Goal: Information Seeking & Learning: Learn about a topic

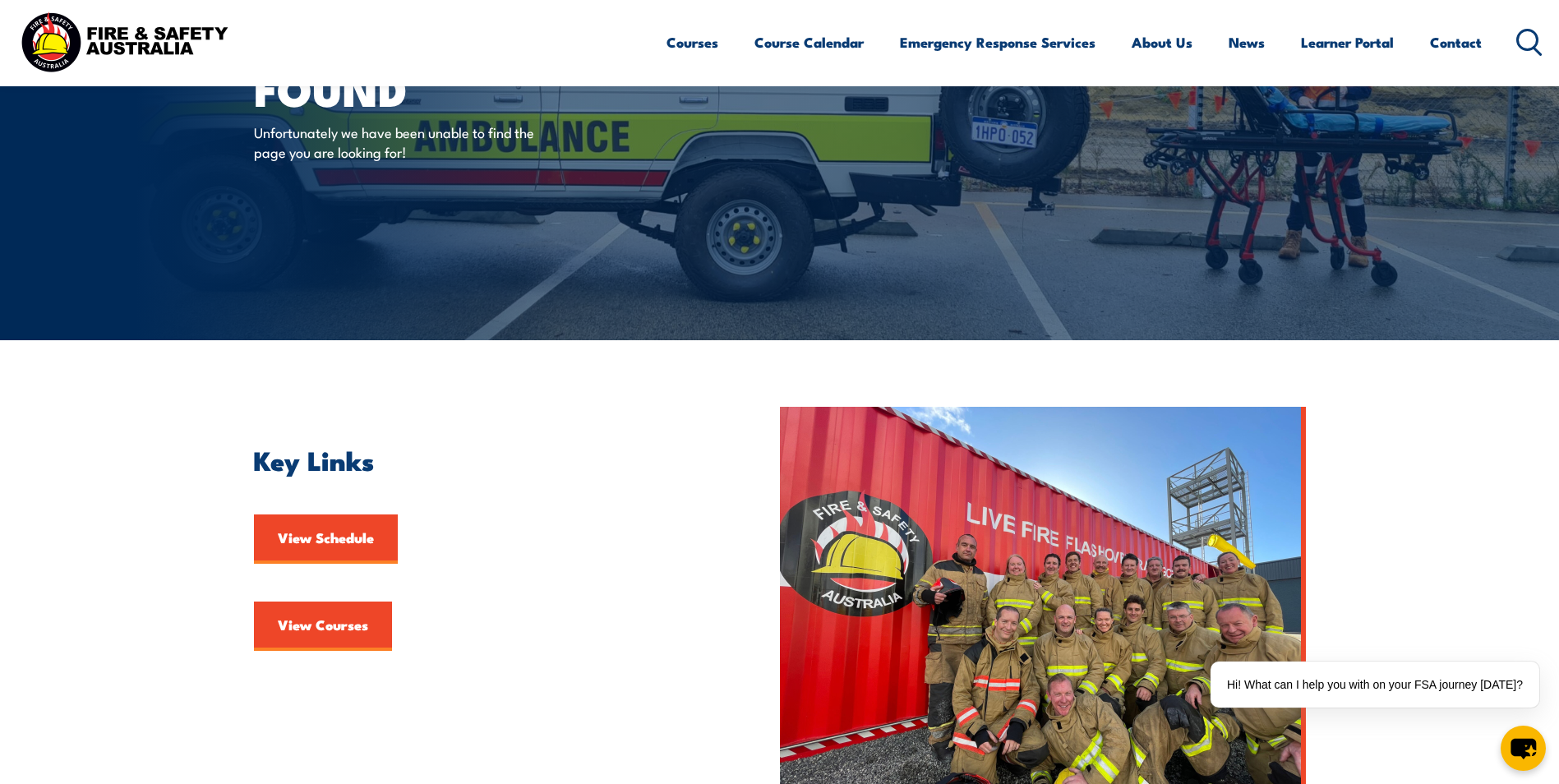
scroll to position [82, 0]
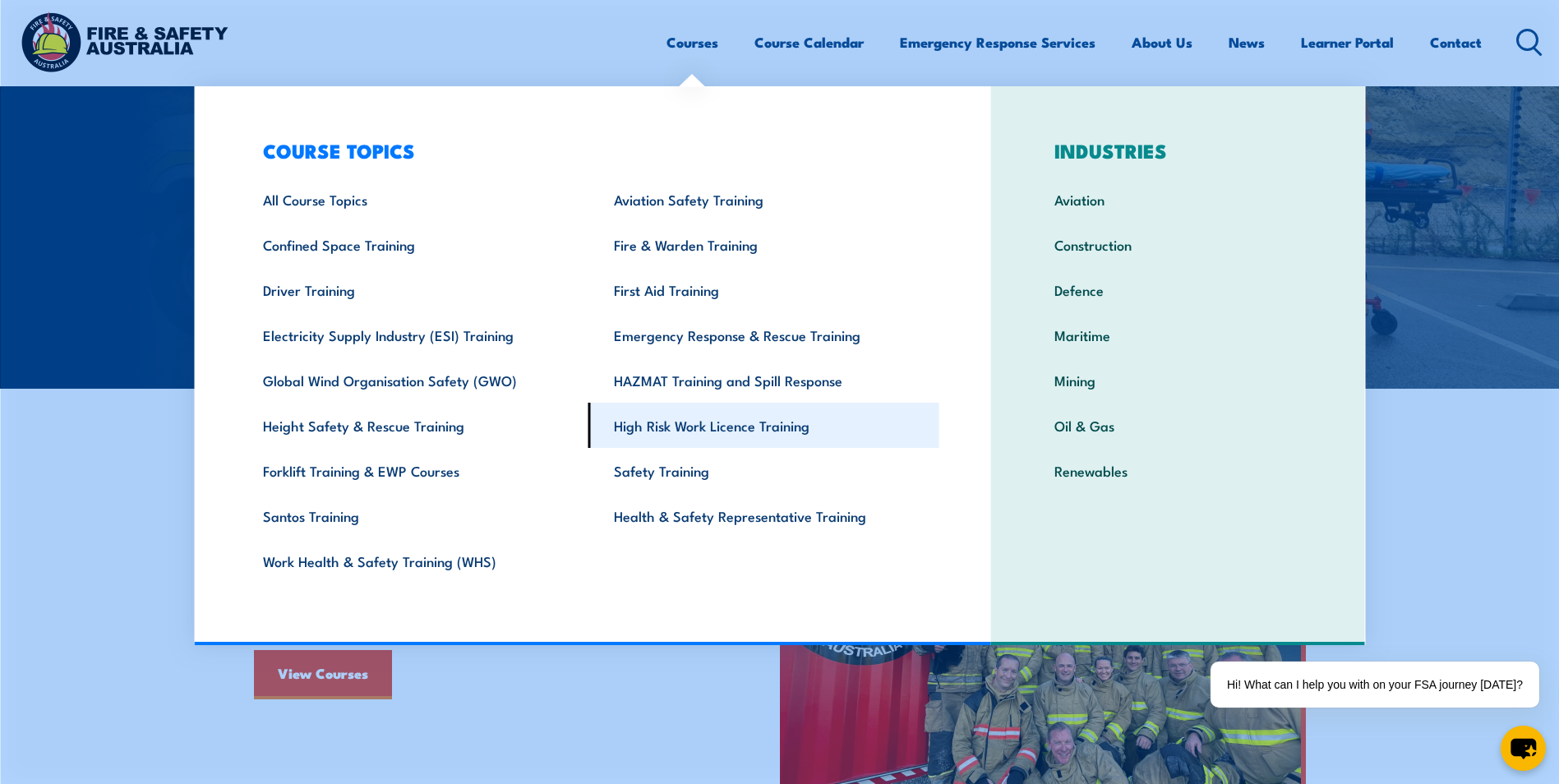
click at [662, 424] on link "High Risk Work Licence Training" at bounding box center [763, 425] width 351 height 45
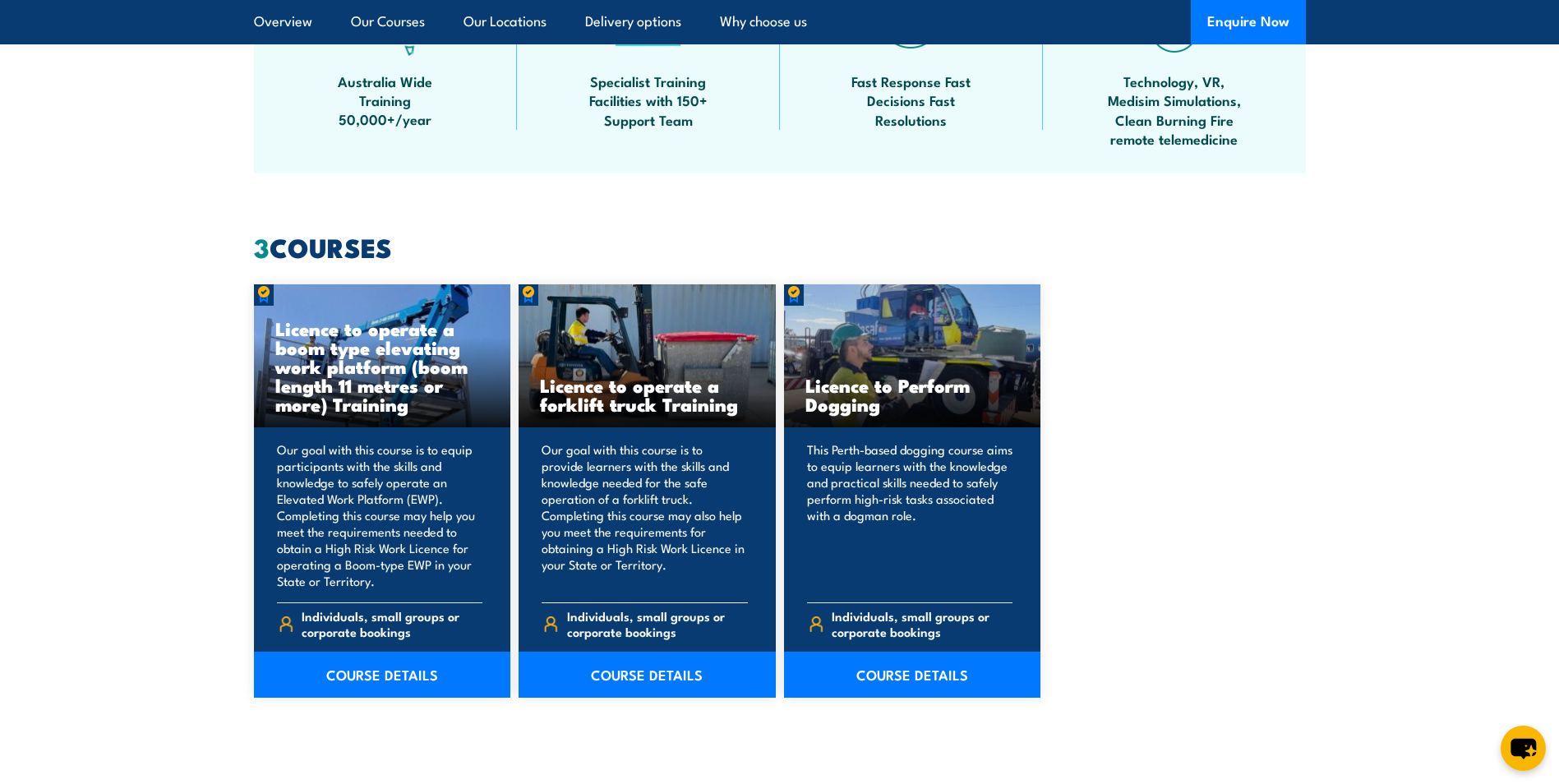
scroll to position [1232, 0]
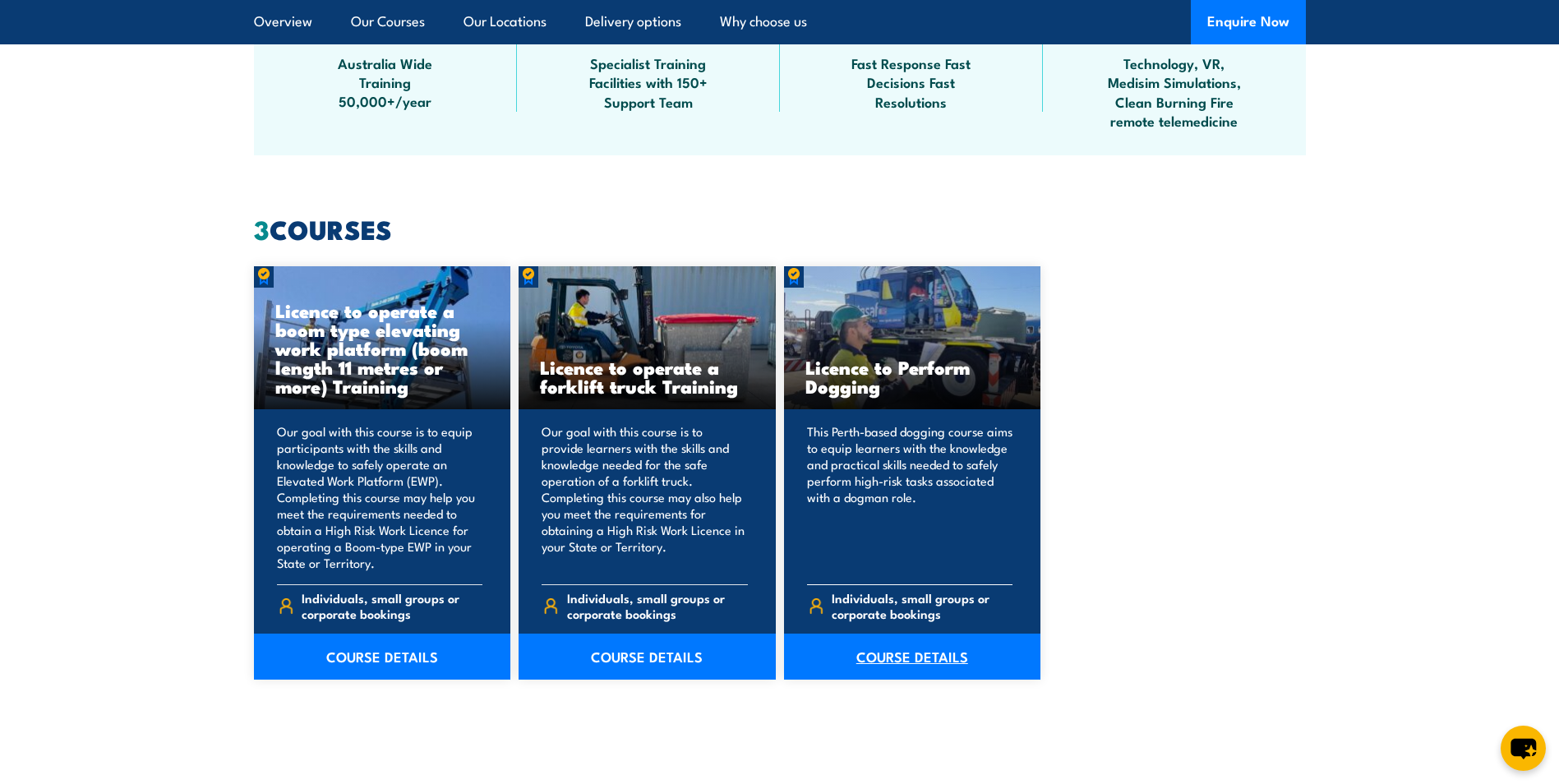
click at [914, 655] on link "COURSE DETAILS" at bounding box center [913, 657] width 258 height 46
